Goal: Find specific page/section: Find specific page/section

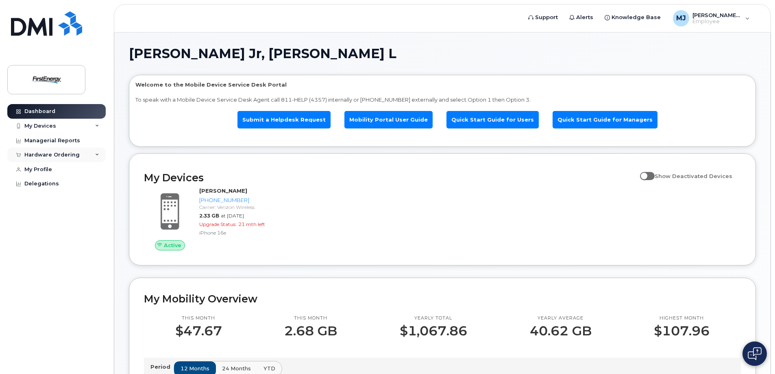
click at [98, 153] on icon at bounding box center [97, 155] width 4 height 4
click at [54, 137] on link "Managerial Reports" at bounding box center [56, 140] width 98 height 15
click at [95, 128] on div "My Devices" at bounding box center [56, 126] width 98 height 15
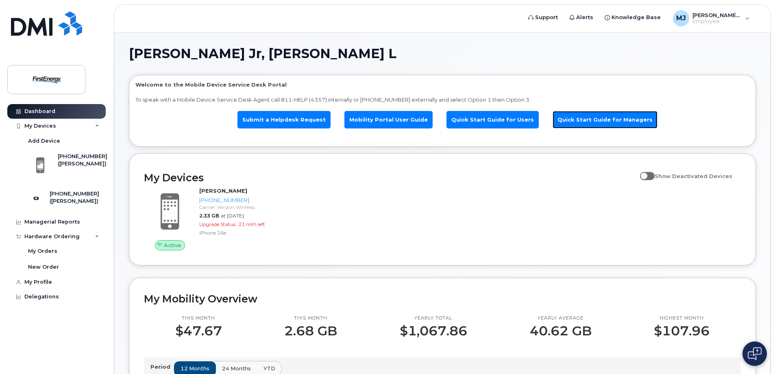
click at [577, 119] on link "Quick Start Guide for Managers" at bounding box center [604, 119] width 105 height 17
click at [650, 175] on span at bounding box center [647, 176] width 15 height 8
click at [646, 175] on input "Show Deactivated Devices" at bounding box center [643, 171] width 7 height 7
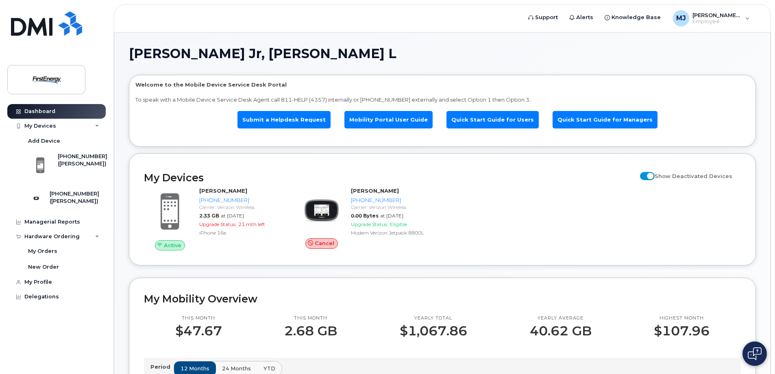
click at [649, 175] on span at bounding box center [647, 176] width 15 height 8
click at [646, 175] on input "Show Deactivated Devices" at bounding box center [643, 171] width 7 height 7
checkbox input "false"
